Goal: Find specific page/section: Find specific page/section

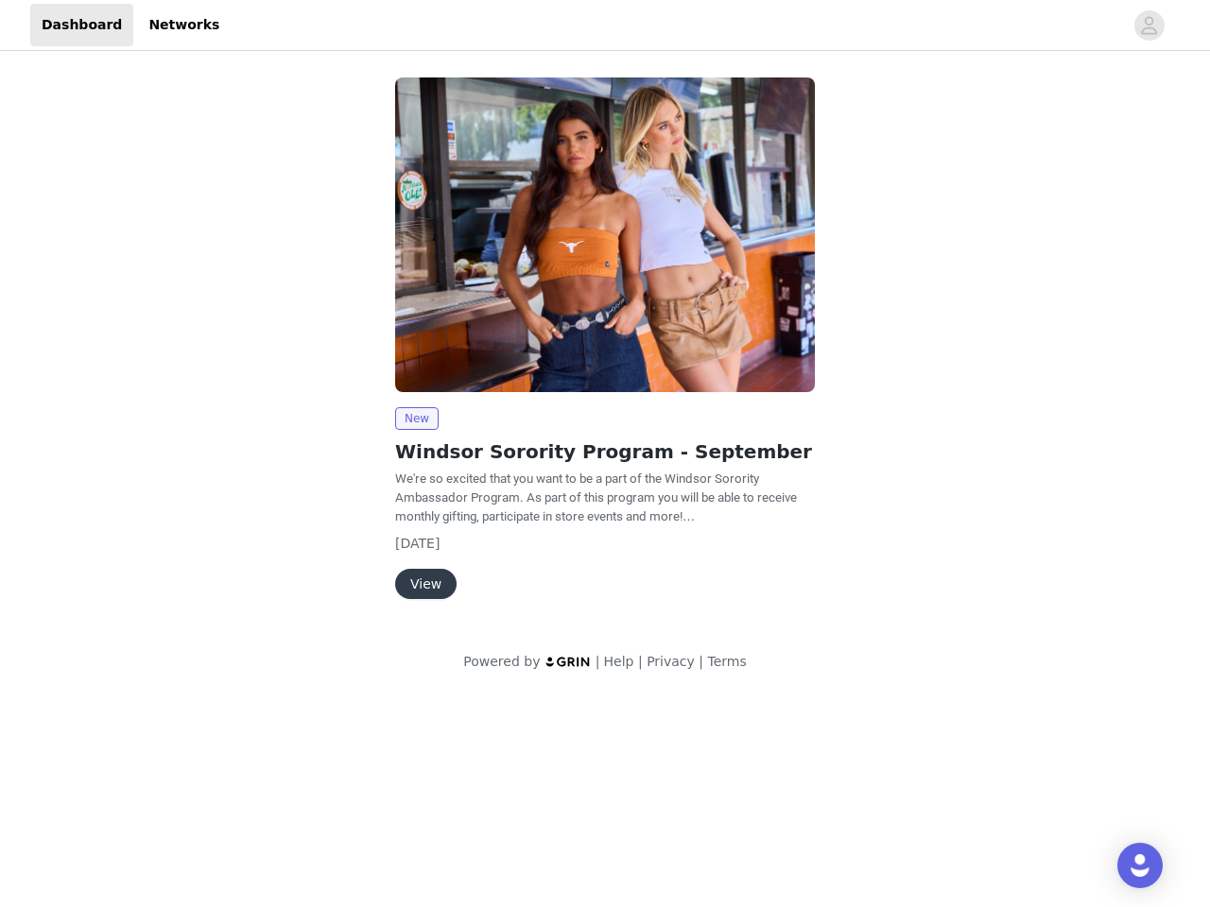
click at [605, 347] on img at bounding box center [605, 234] width 420 height 315
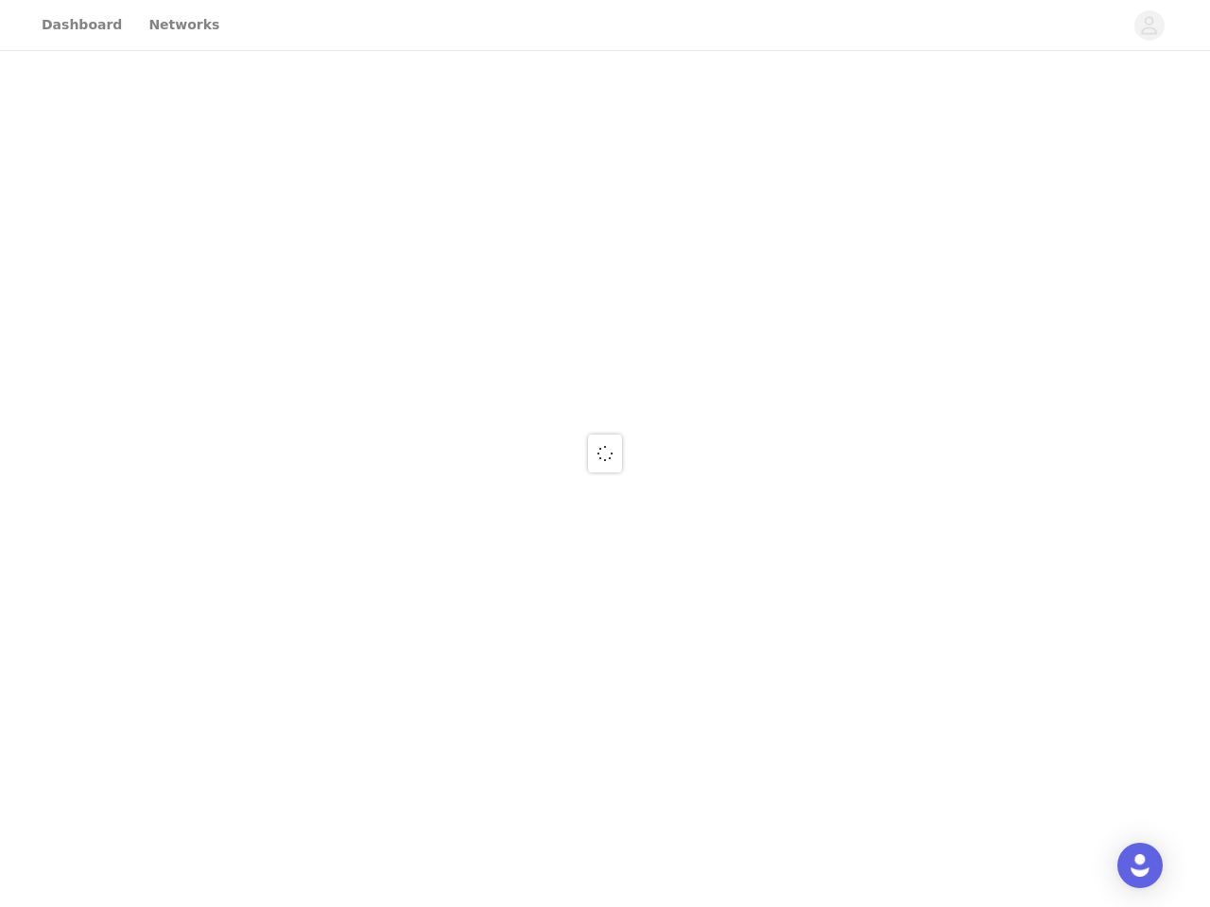
click at [1149, 26] on div at bounding box center [605, 453] width 1210 height 907
click at [605, 234] on div at bounding box center [605, 453] width 1210 height 907
click at [416, 419] on div at bounding box center [605, 453] width 1210 height 907
click at [424, 584] on div at bounding box center [605, 453] width 1210 height 907
click at [1140, 866] on img "Open Intercom Messenger" at bounding box center [1139, 865] width 23 height 23
